Goal: Task Accomplishment & Management: Use online tool/utility

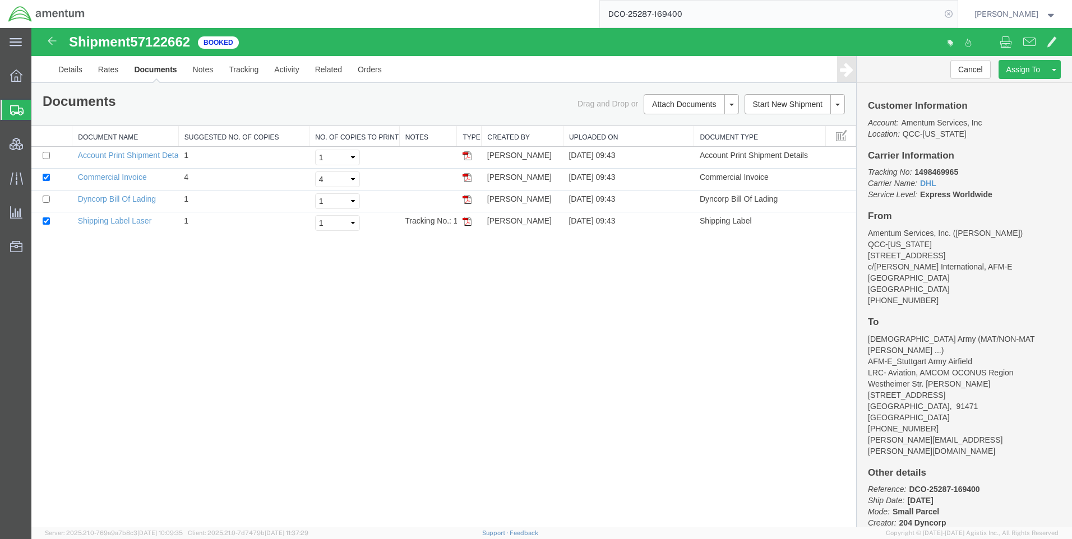
click at [956, 11] on icon at bounding box center [948, 14] width 16 height 16
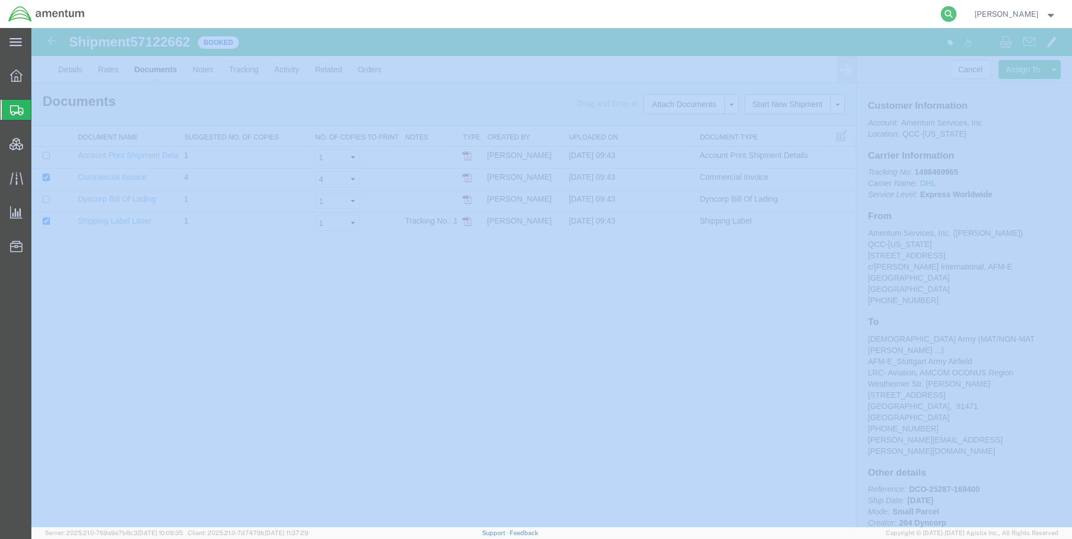
click at [956, 11] on icon at bounding box center [948, 14] width 16 height 16
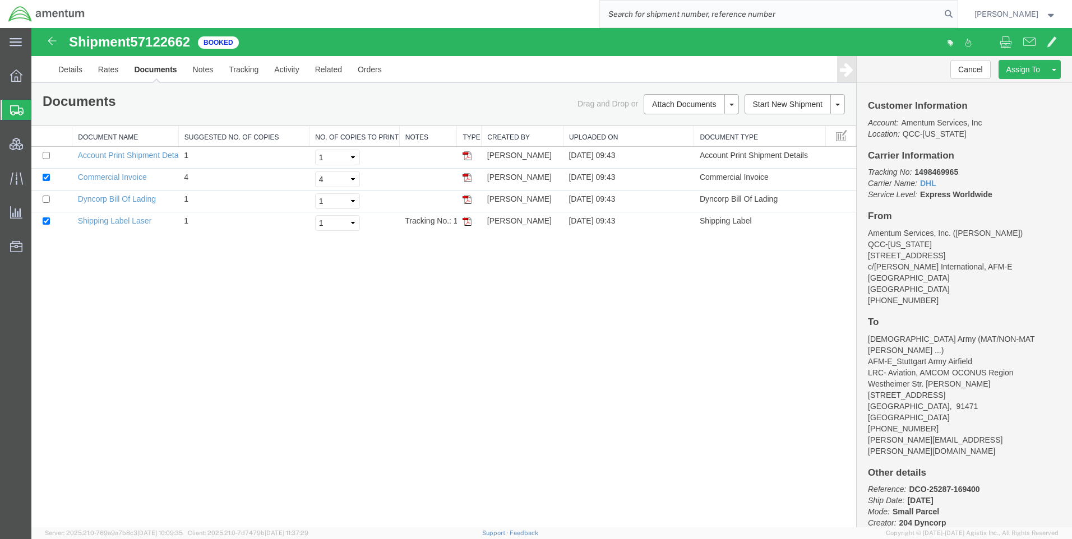
paste input "DCO-25287-169401"
type input "DCO-25287-169401"
click at [955, 11] on icon at bounding box center [948, 14] width 16 height 16
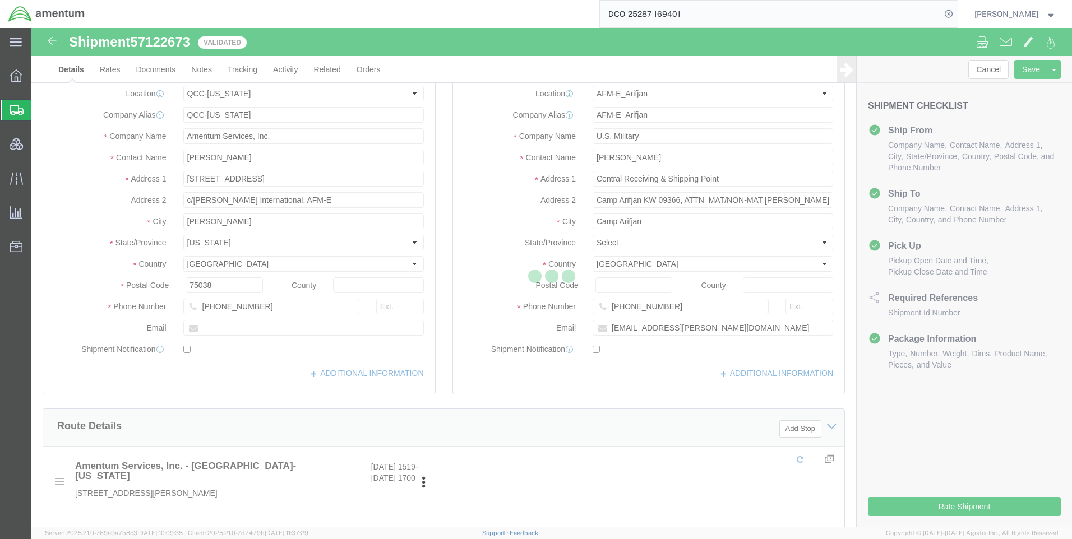
select select "42668"
select select "58431"
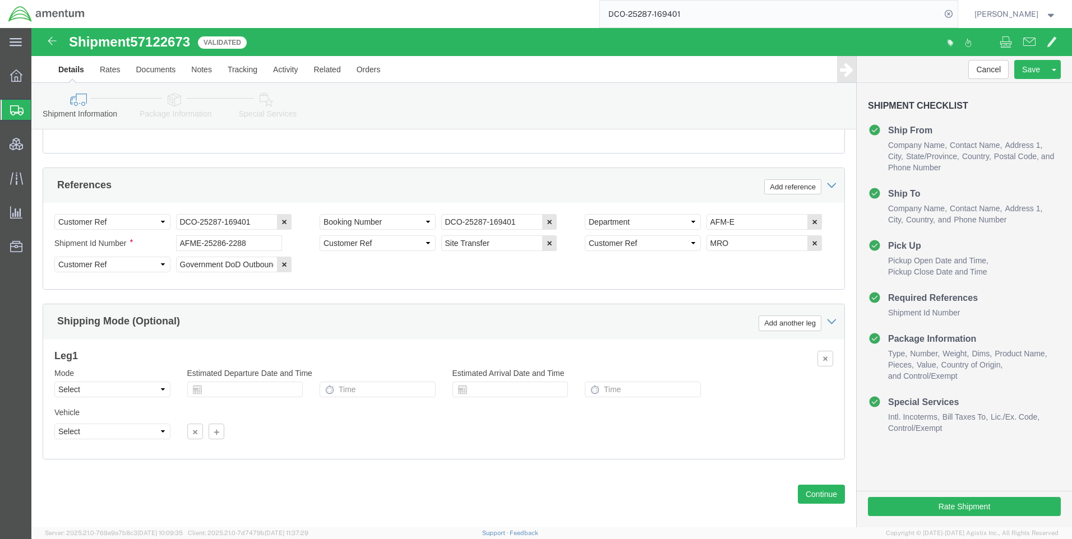
scroll to position [707, 0]
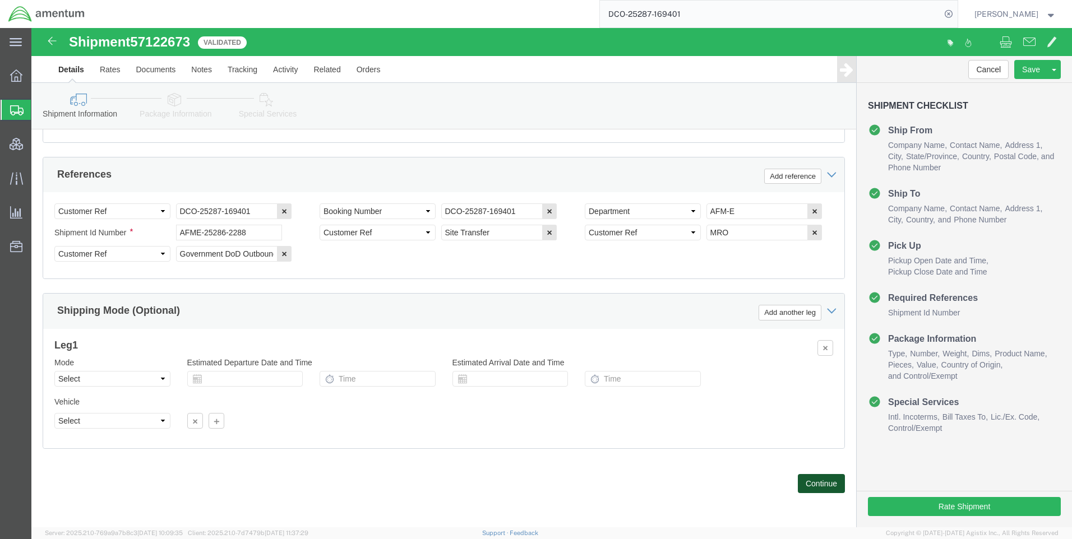
click button "Continue"
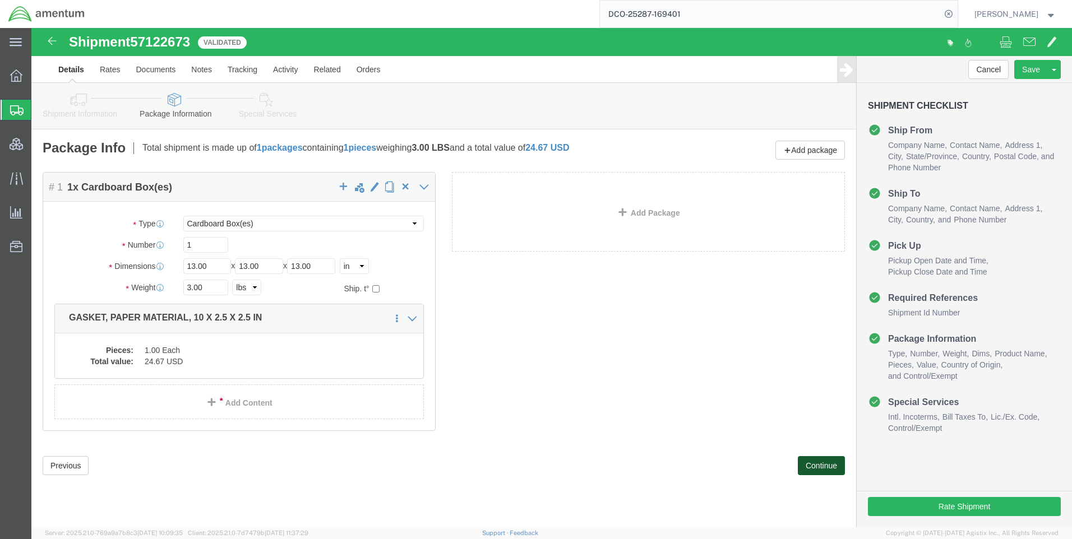
click button "Continue"
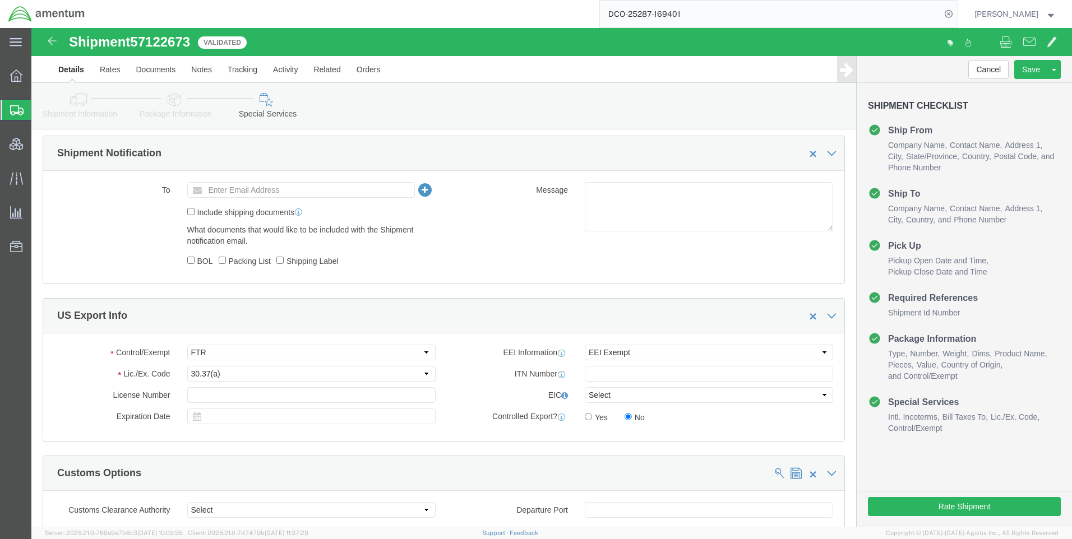
scroll to position [841, 0]
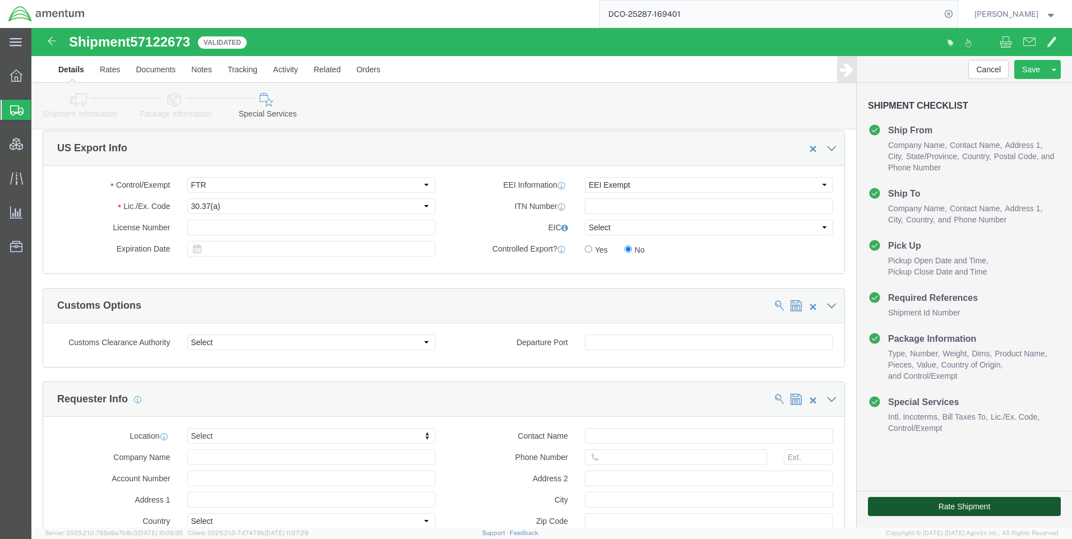
click button "Rate Shipment"
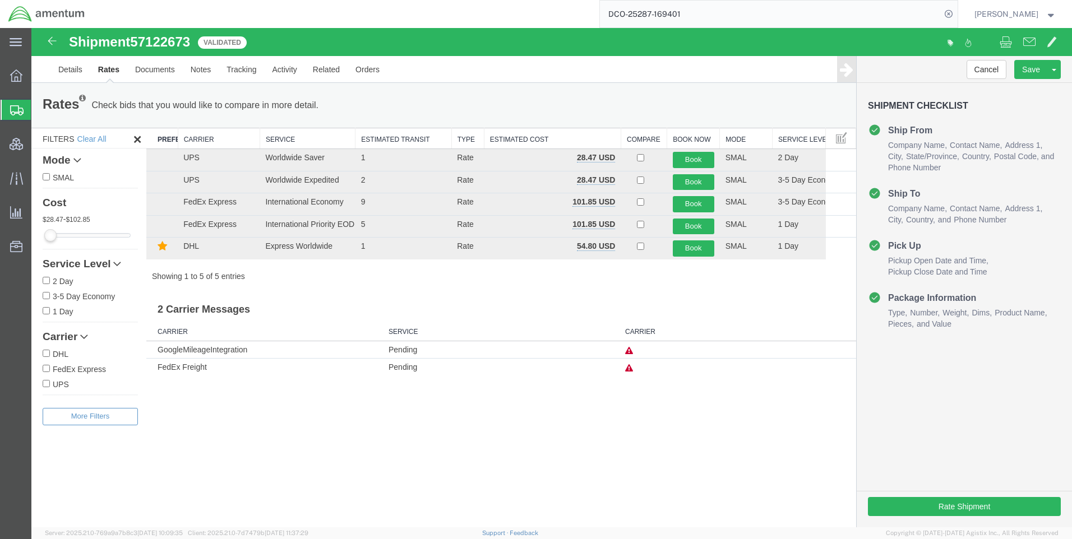
scroll to position [0, 0]
click at [696, 245] on button "Book" at bounding box center [693, 248] width 41 height 16
